Goal: Find specific page/section: Find specific page/section

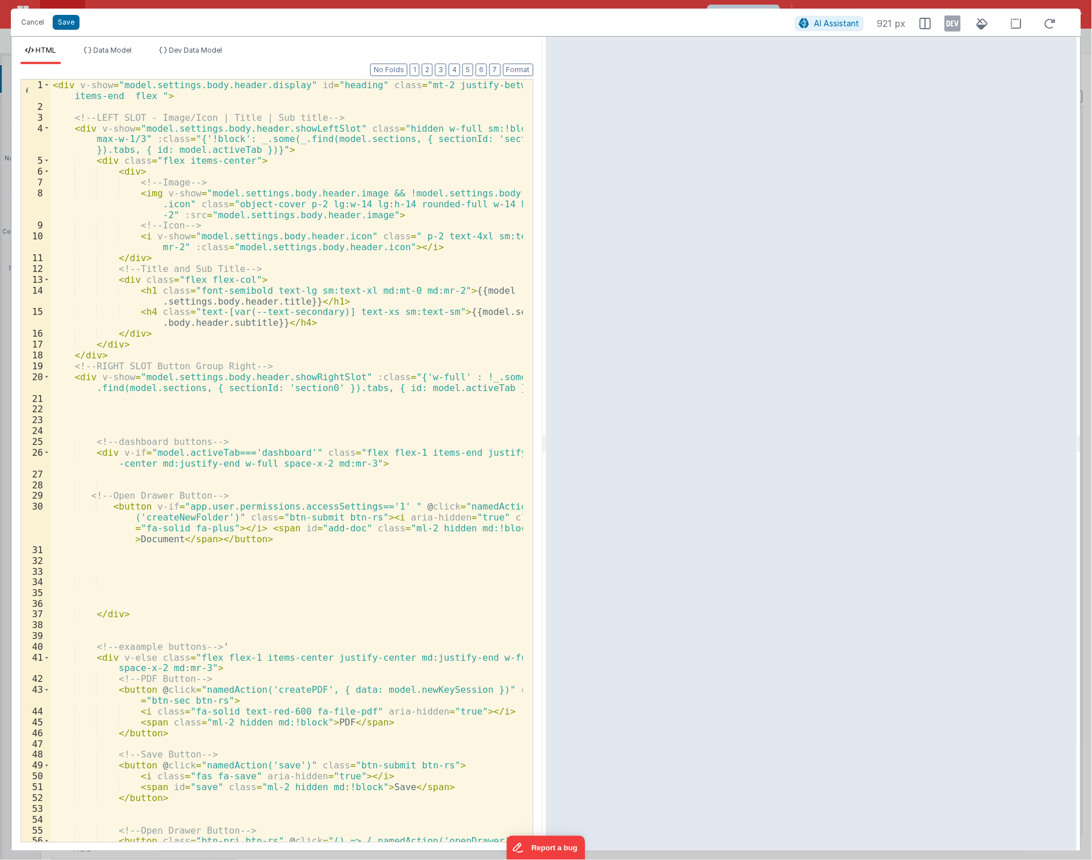
scroll to position [229, 0]
click at [60, 26] on button "Save" at bounding box center [66, 22] width 27 height 15
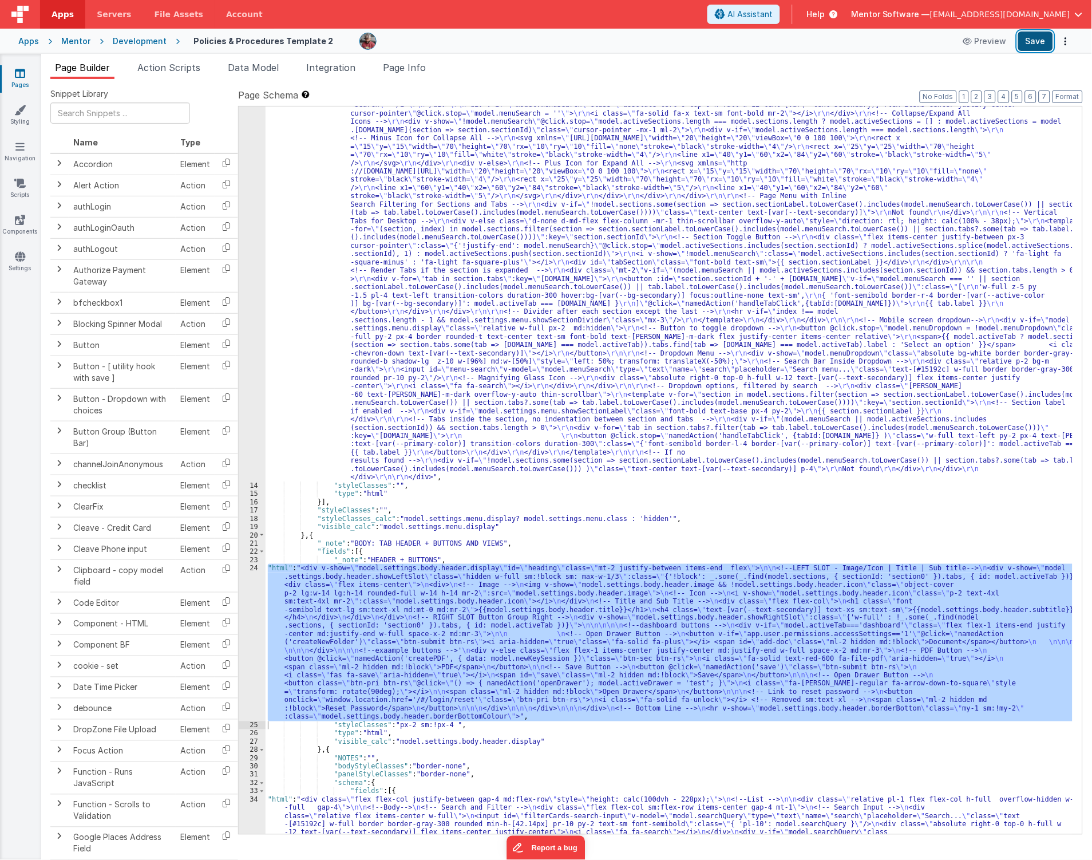
click at [1033, 48] on button "Save" at bounding box center [1036, 40] width 35 height 19
click at [79, 44] on div "Mentor" at bounding box center [75, 40] width 29 height 11
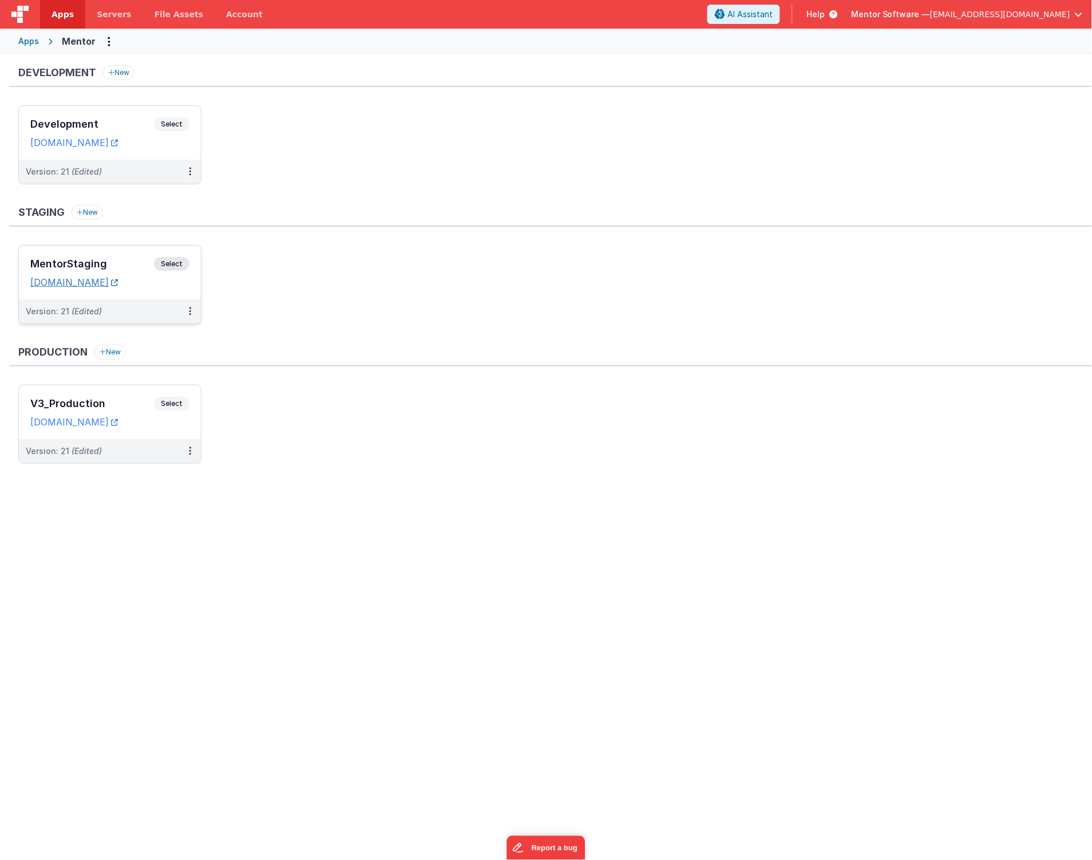
click at [118, 282] on link "mentorstaging.fmbetterforms.com" at bounding box center [74, 282] width 88 height 11
